Goal: Information Seeking & Learning: Compare options

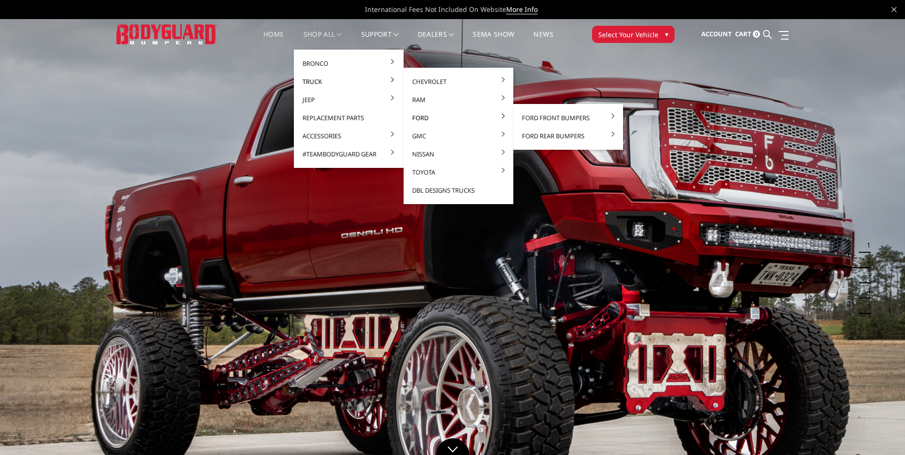
click at [417, 119] on link "Ford" at bounding box center [458, 118] width 102 height 18
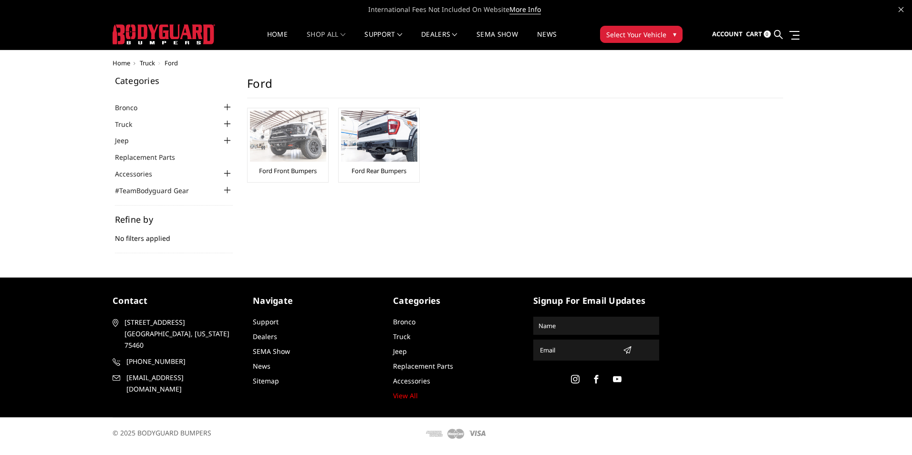
click at [274, 162] on div "Ford Front Bumpers" at bounding box center [288, 145] width 76 height 69
click at [271, 169] on link "Ford Front Bumpers" at bounding box center [288, 170] width 58 height 9
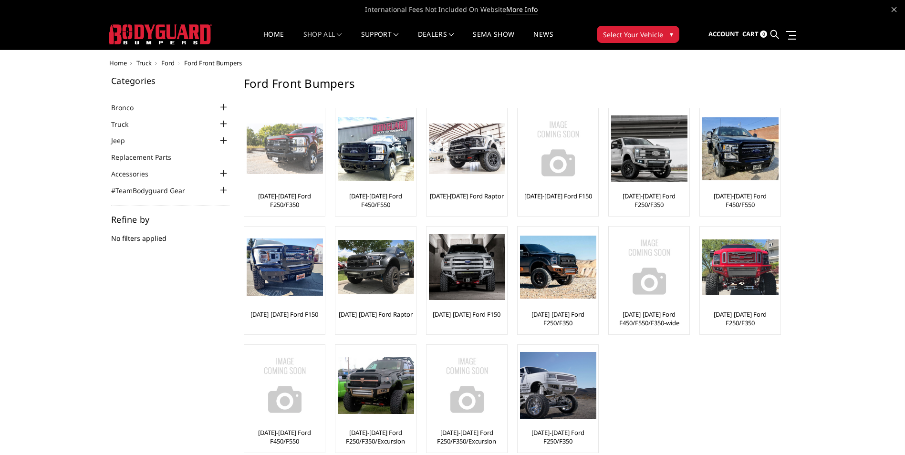
click at [324, 186] on li "[DATE]-[DATE] Ford F250/F350" at bounding box center [285, 162] width 82 height 109
click at [290, 181] on div at bounding box center [285, 149] width 76 height 76
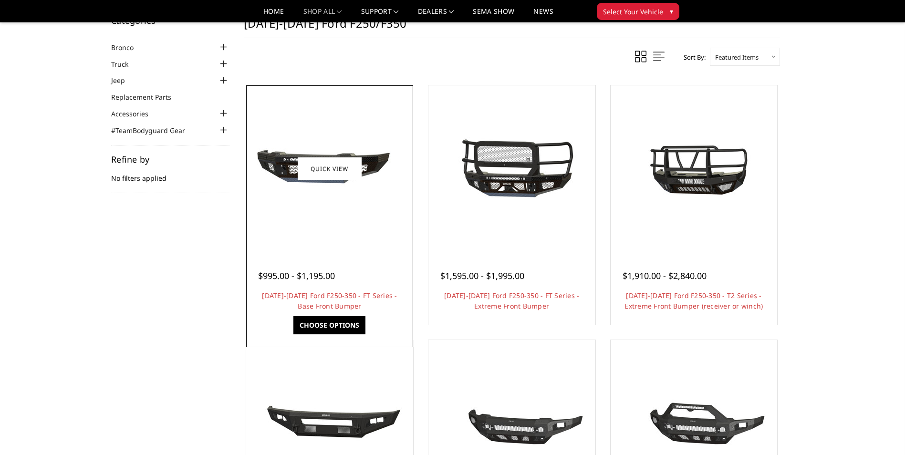
scroll to position [95, 0]
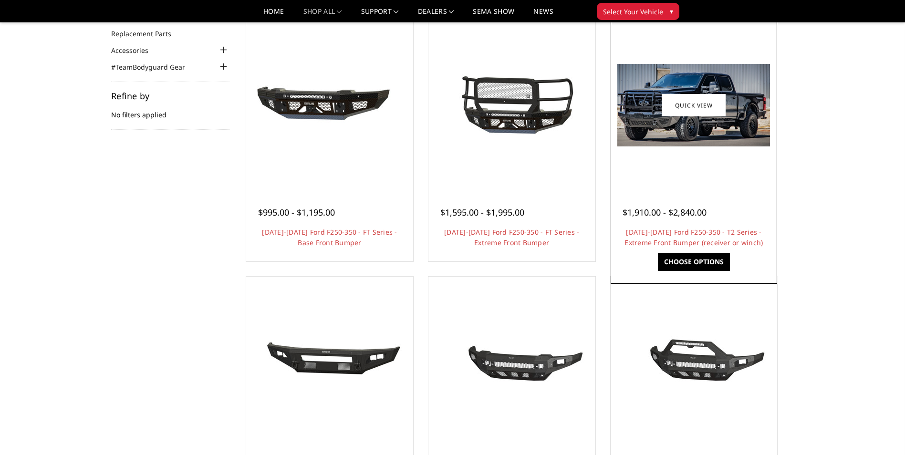
click at [703, 168] on div at bounding box center [694, 105] width 162 height 162
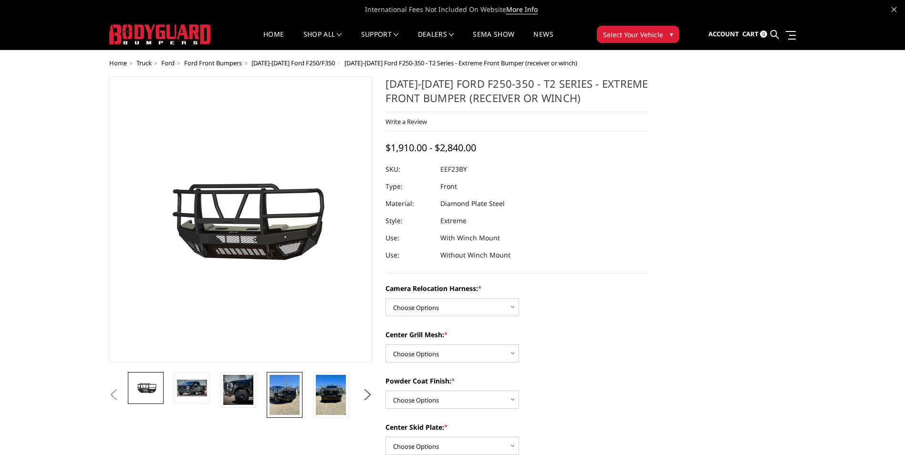
click at [289, 387] on img at bounding box center [284, 395] width 30 height 40
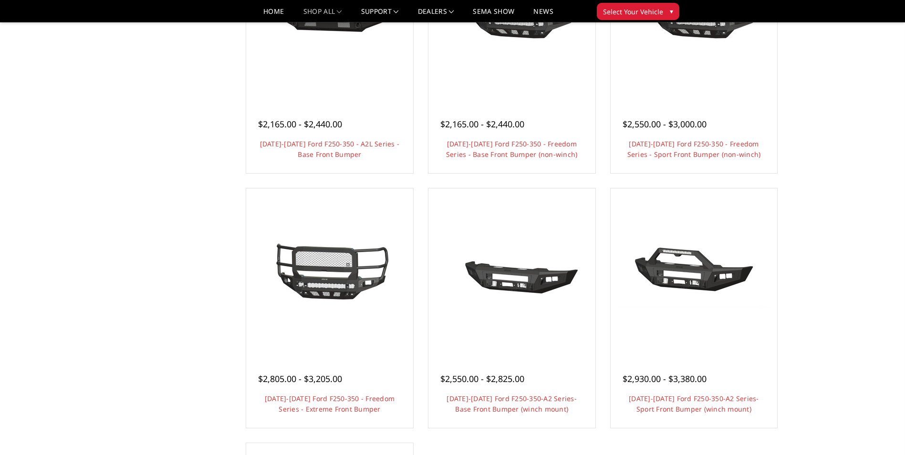
scroll to position [525, 0]
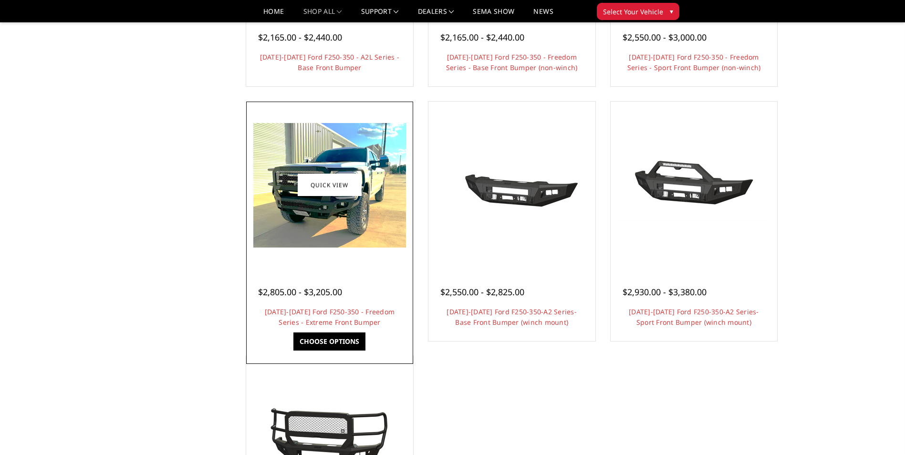
click at [330, 246] on img at bounding box center [329, 185] width 153 height 124
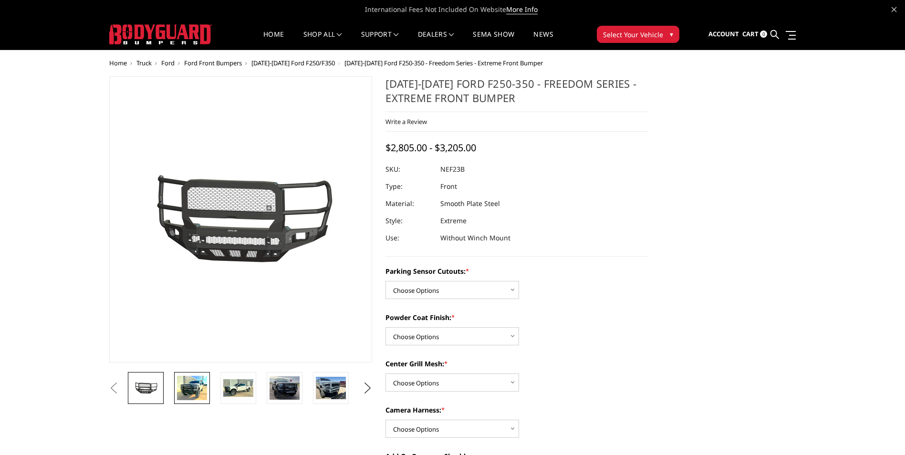
drag, startPoint x: 192, startPoint y: 389, endPoint x: 199, endPoint y: 393, distance: 8.6
click at [192, 389] on img at bounding box center [192, 388] width 30 height 24
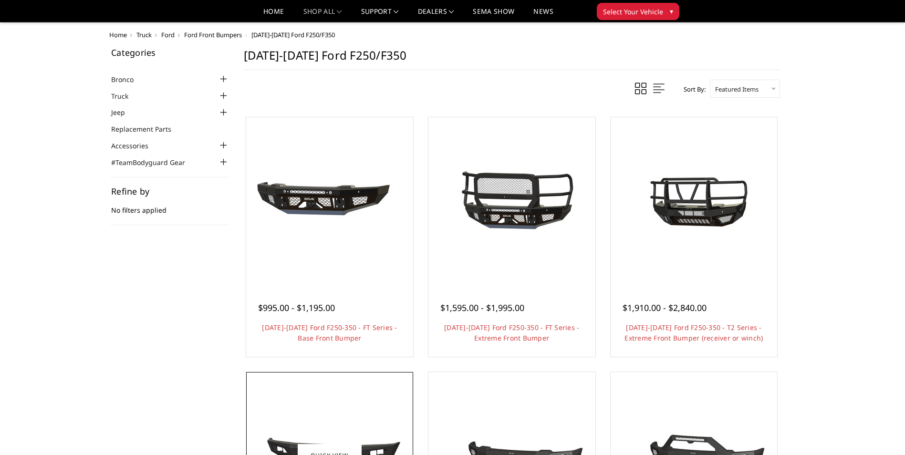
scroll to position [95, 0]
